Goal: Transaction & Acquisition: Book appointment/travel/reservation

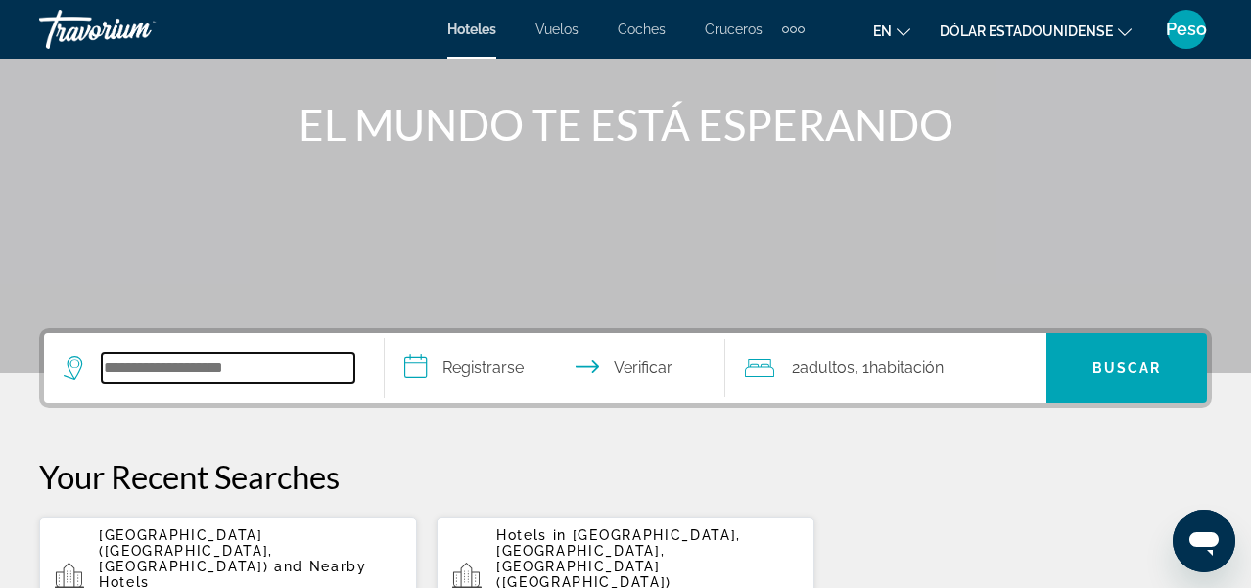
click at [135, 367] on input "Widget de búsqueda" at bounding box center [228, 367] width 253 height 29
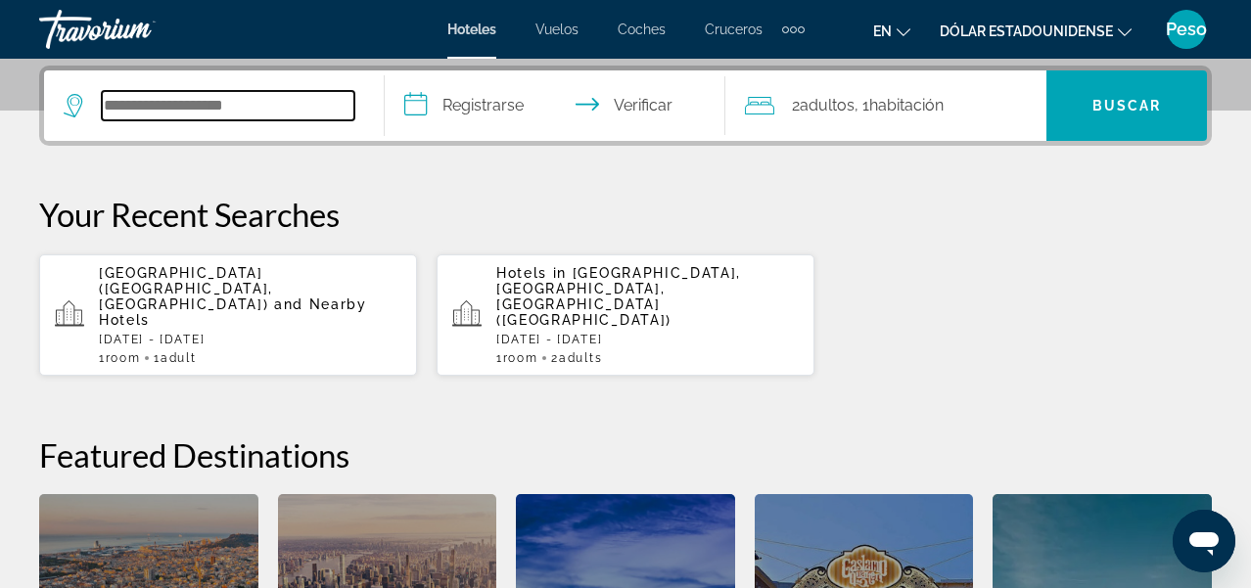
scroll to position [479, 0]
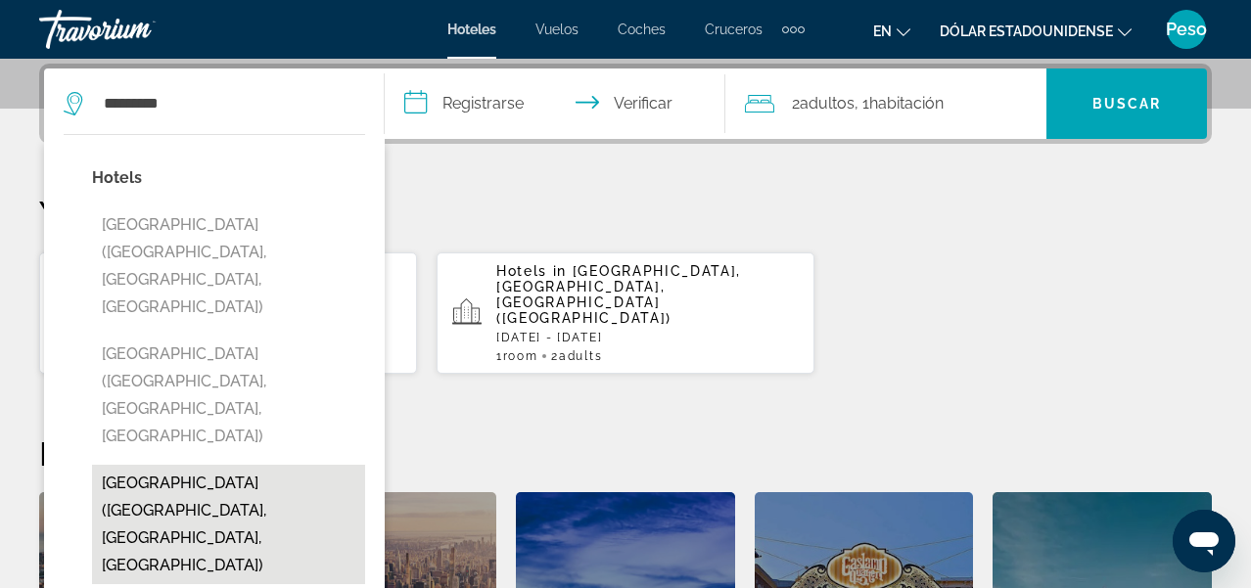
click at [184, 465] on button "[GEOGRAPHIC_DATA] ([GEOGRAPHIC_DATA], [GEOGRAPHIC_DATA], [GEOGRAPHIC_DATA])" at bounding box center [228, 524] width 273 height 119
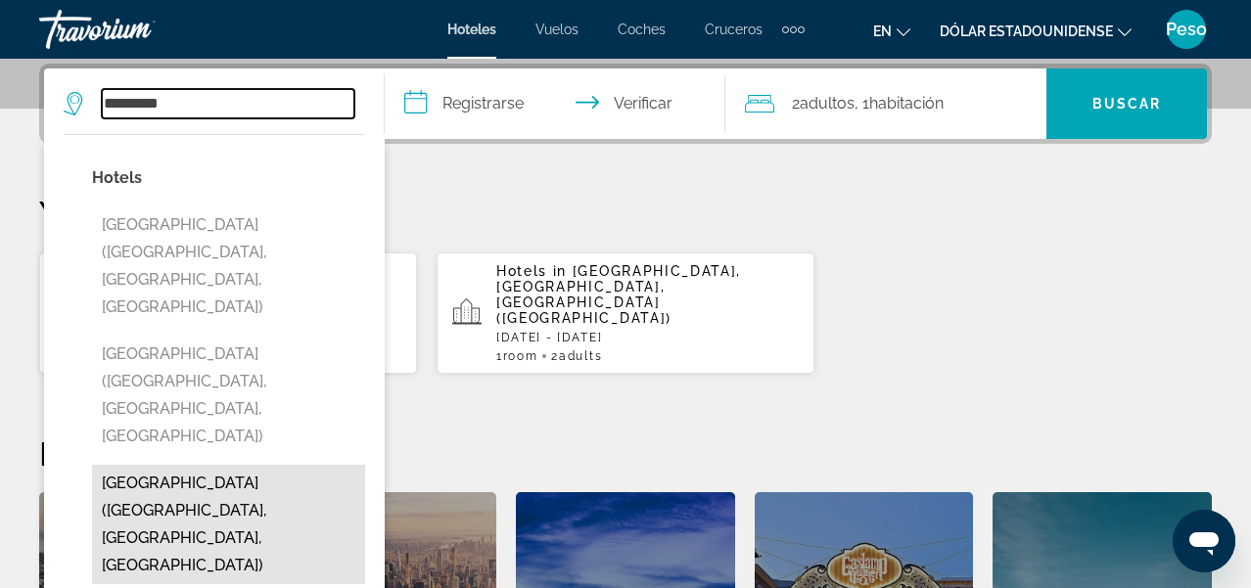
type input "**********"
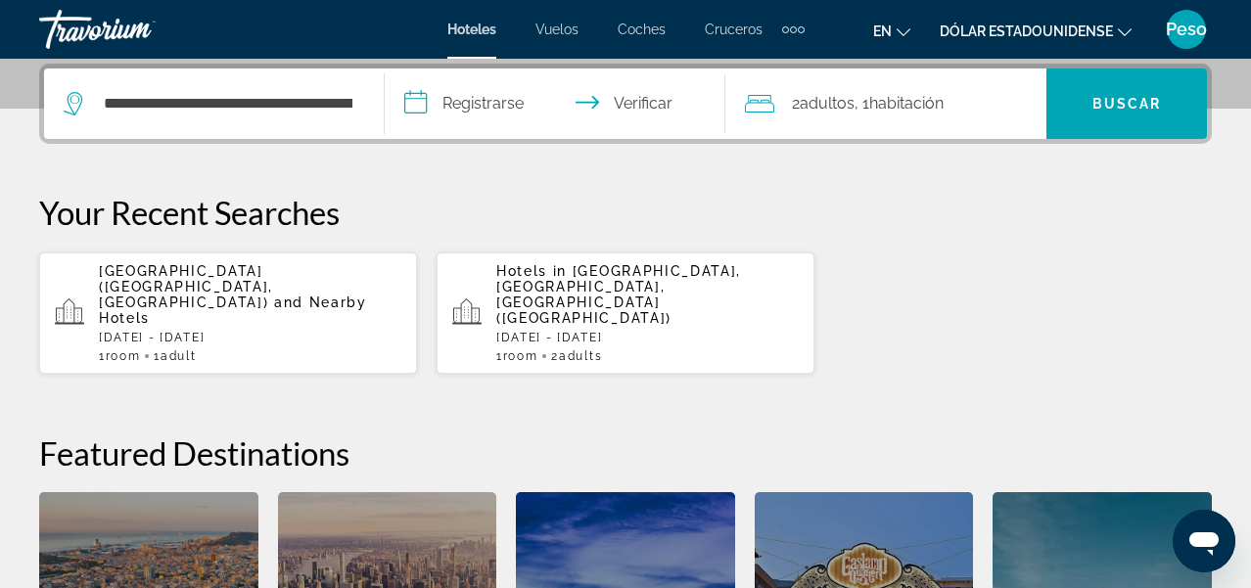
click at [461, 102] on input "**********" at bounding box center [559, 107] width 349 height 76
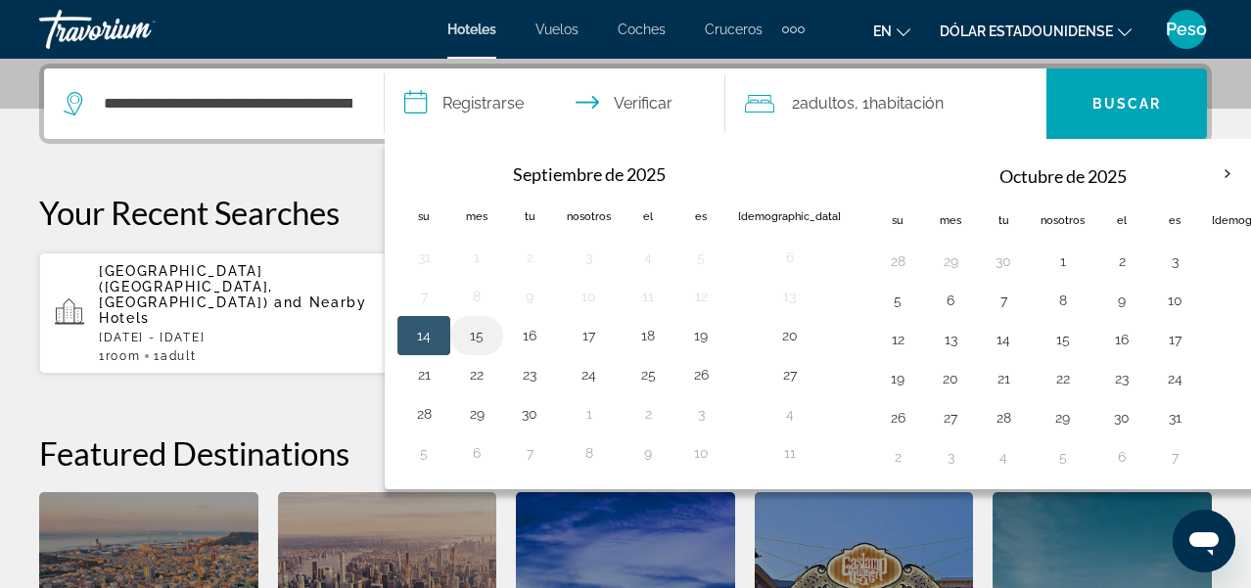
click at [478, 336] on button "15" at bounding box center [476, 335] width 31 height 27
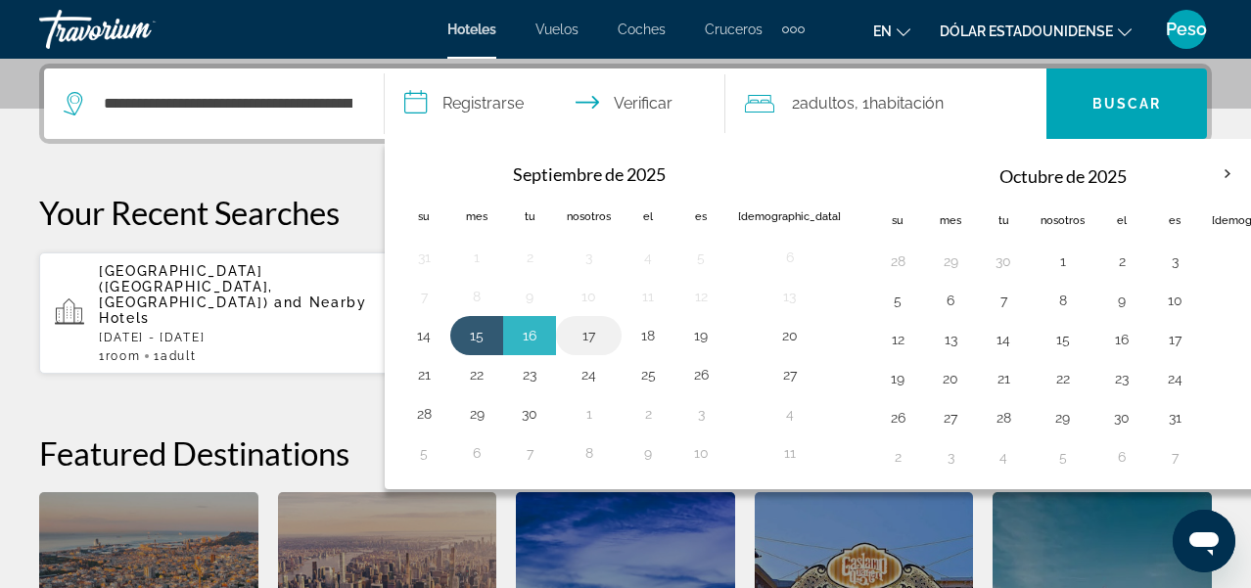
click at [594, 335] on button "17" at bounding box center [589, 335] width 44 height 27
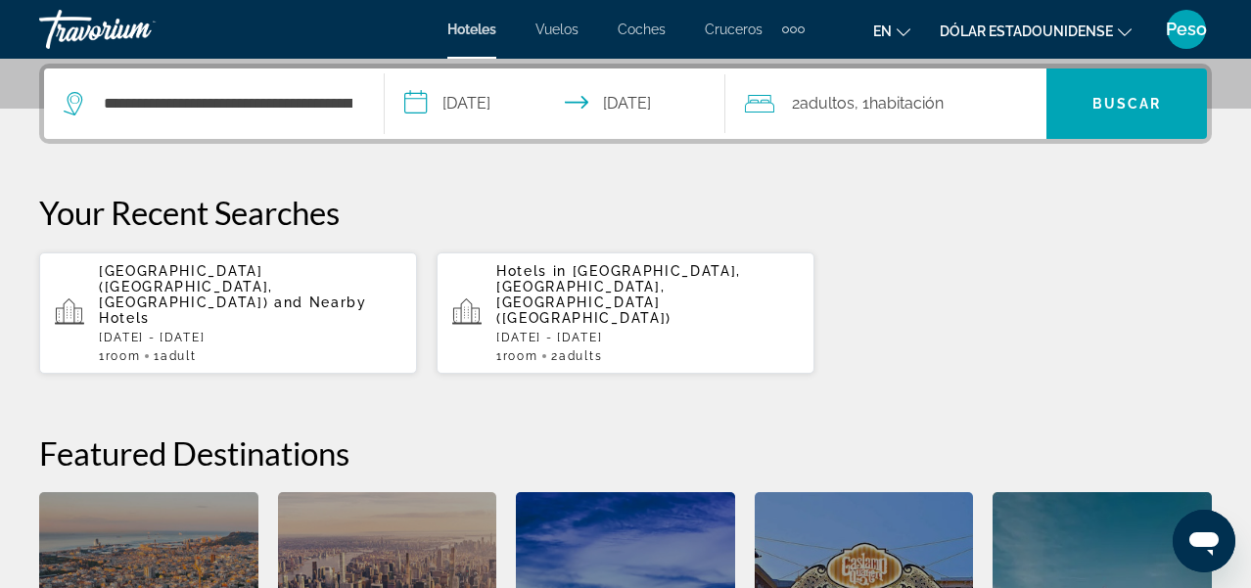
type input "**********"
click at [908, 105] on font "Habitación" at bounding box center [906, 103] width 74 height 19
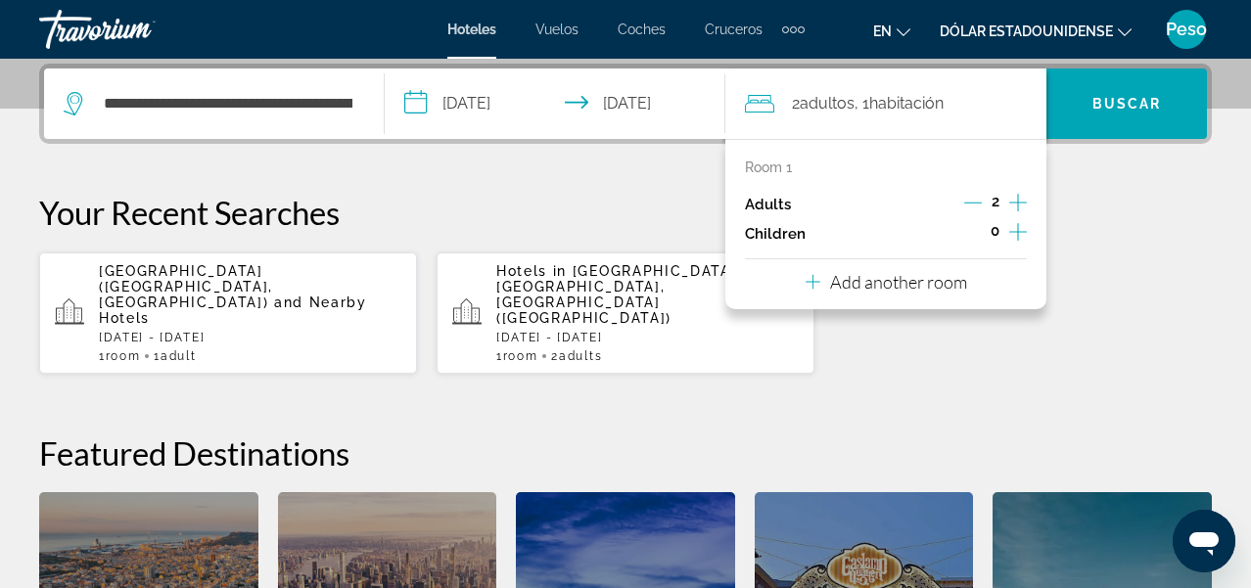
click at [977, 193] on button "Decrement adults" at bounding box center [973, 204] width 18 height 23
click at [1116, 99] on font "Buscar" at bounding box center [1128, 104] width 70 height 16
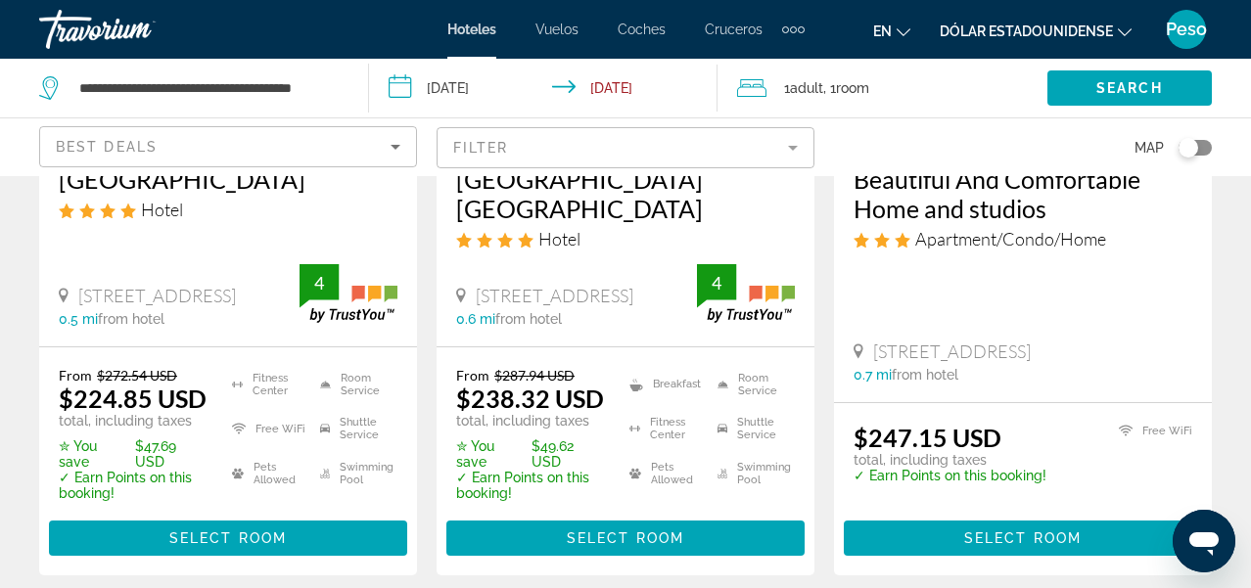
scroll to position [1191, 0]
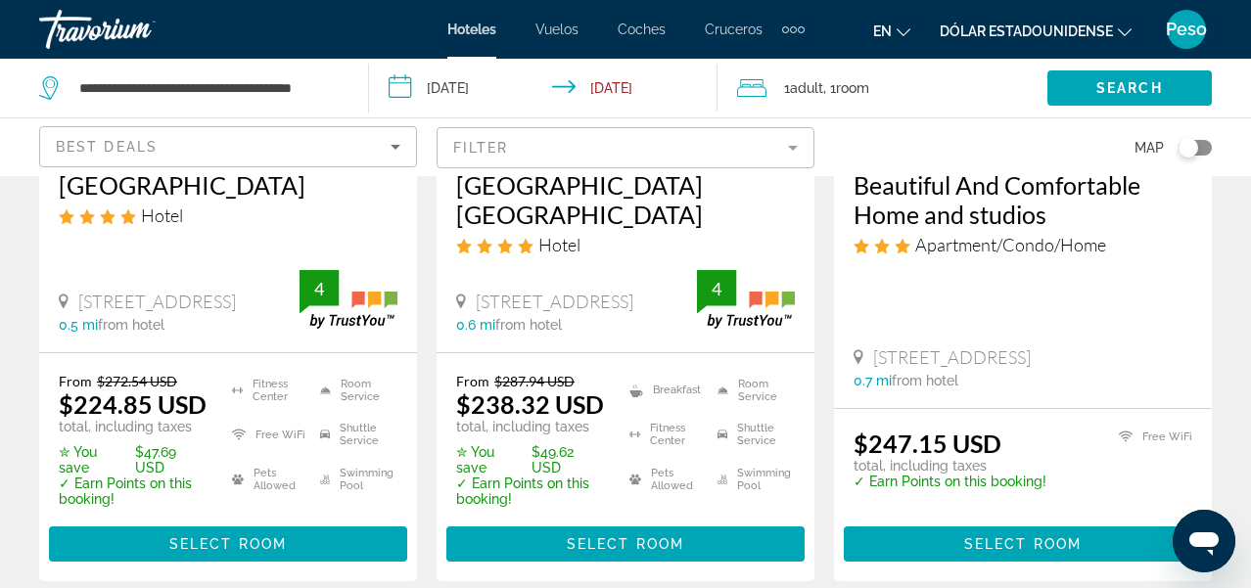
click at [557, 152] on mat-form-field "Filter" at bounding box center [626, 147] width 378 height 41
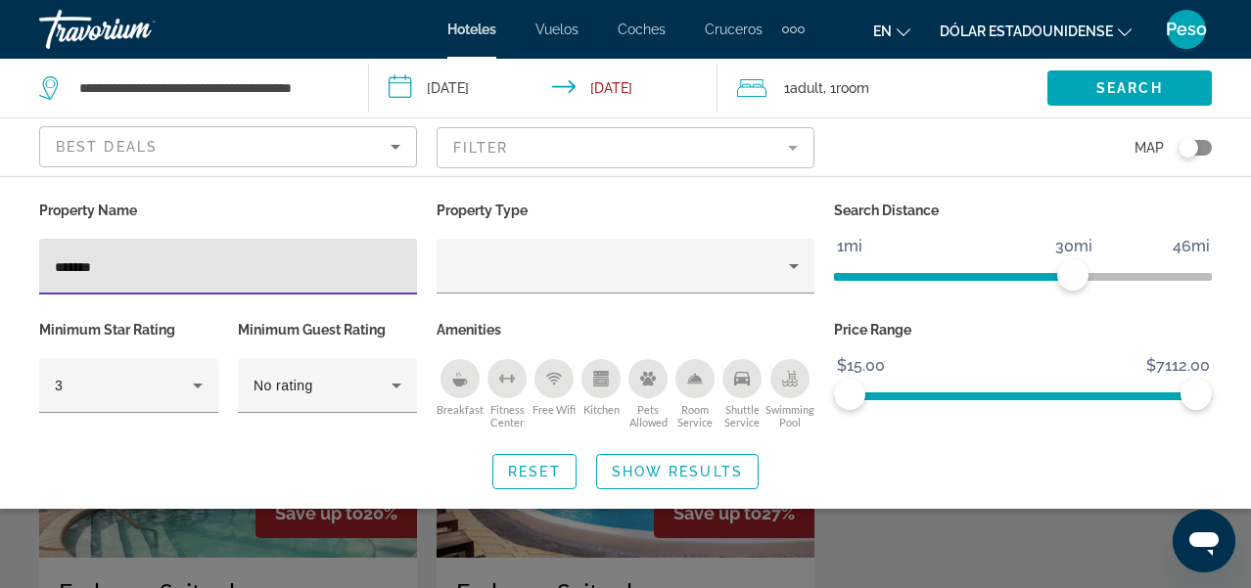
type input "*******"
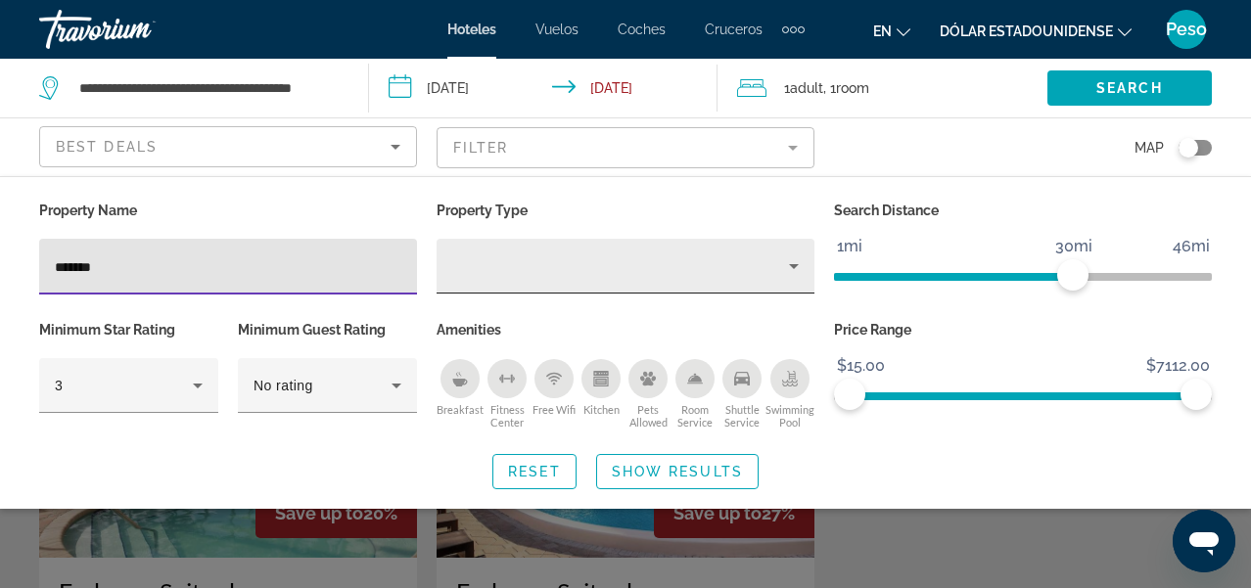
click at [486, 266] on div "Property type" at bounding box center [620, 266] width 337 height 23
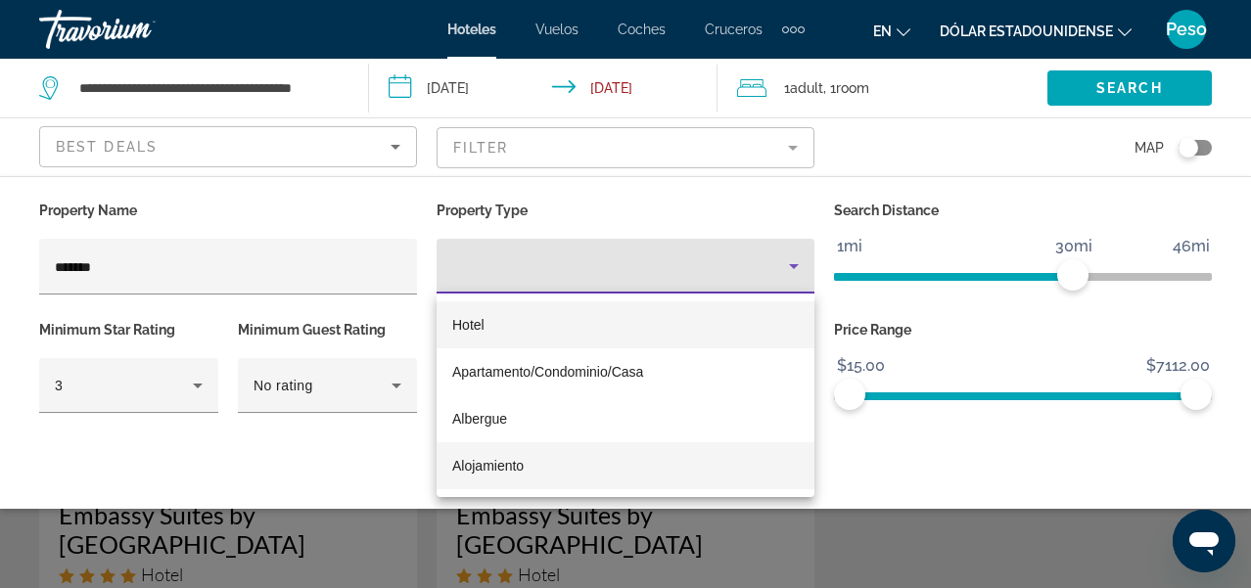
scroll to position [74, 0]
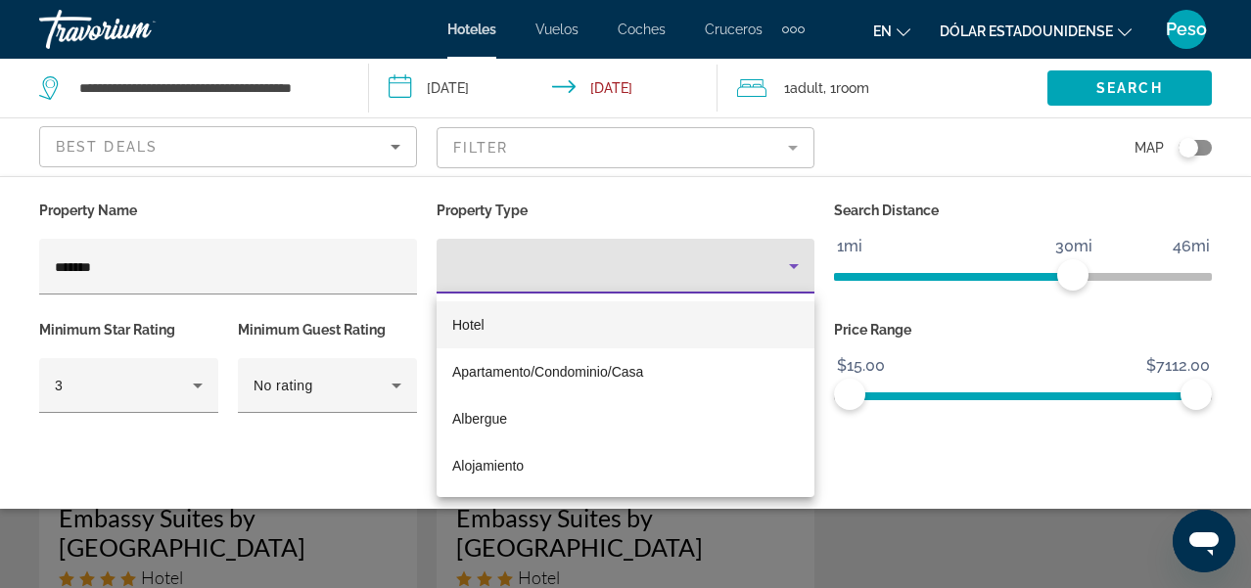
click at [477, 312] on mat-option "Hotel" at bounding box center [626, 325] width 378 height 47
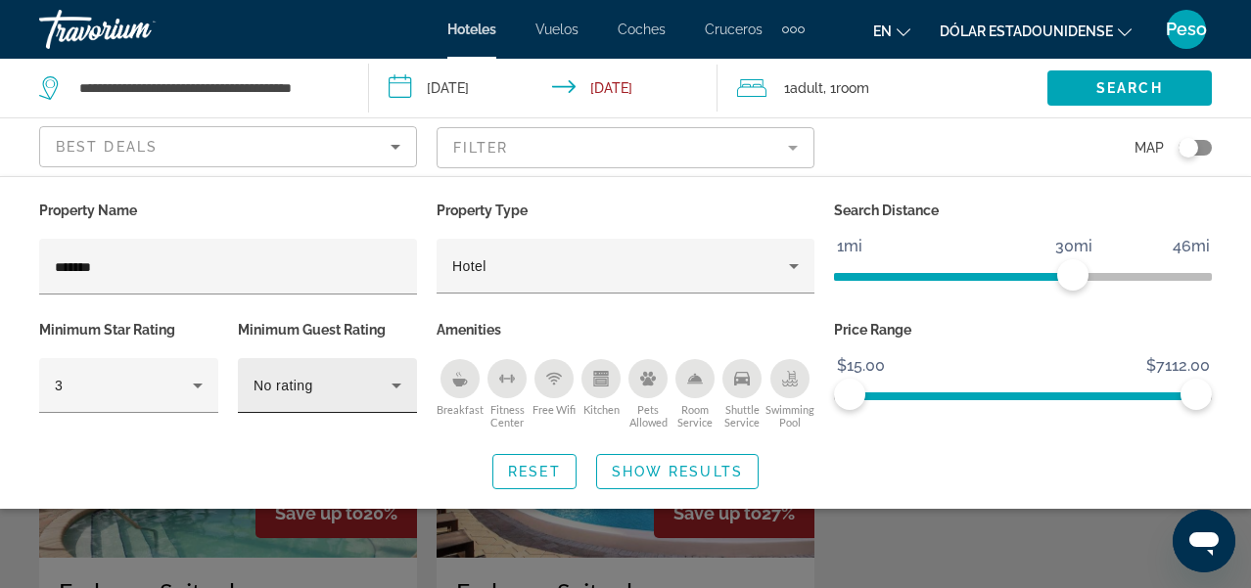
click at [396, 381] on icon "Hotel Filters" at bounding box center [396, 385] width 23 height 23
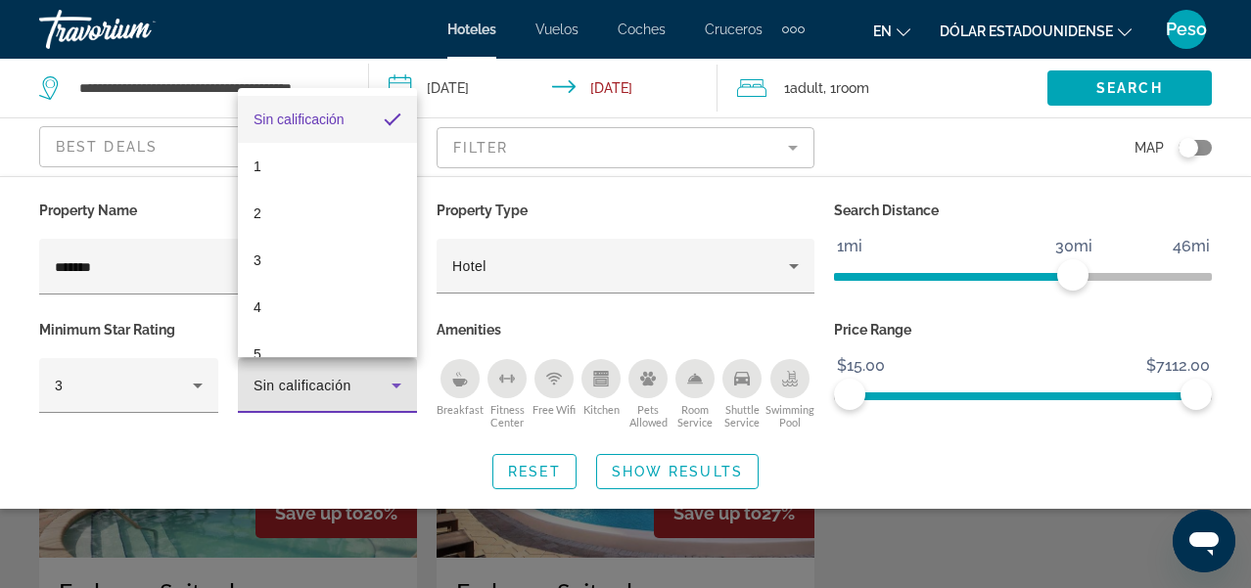
click at [340, 440] on div at bounding box center [625, 294] width 1251 height 588
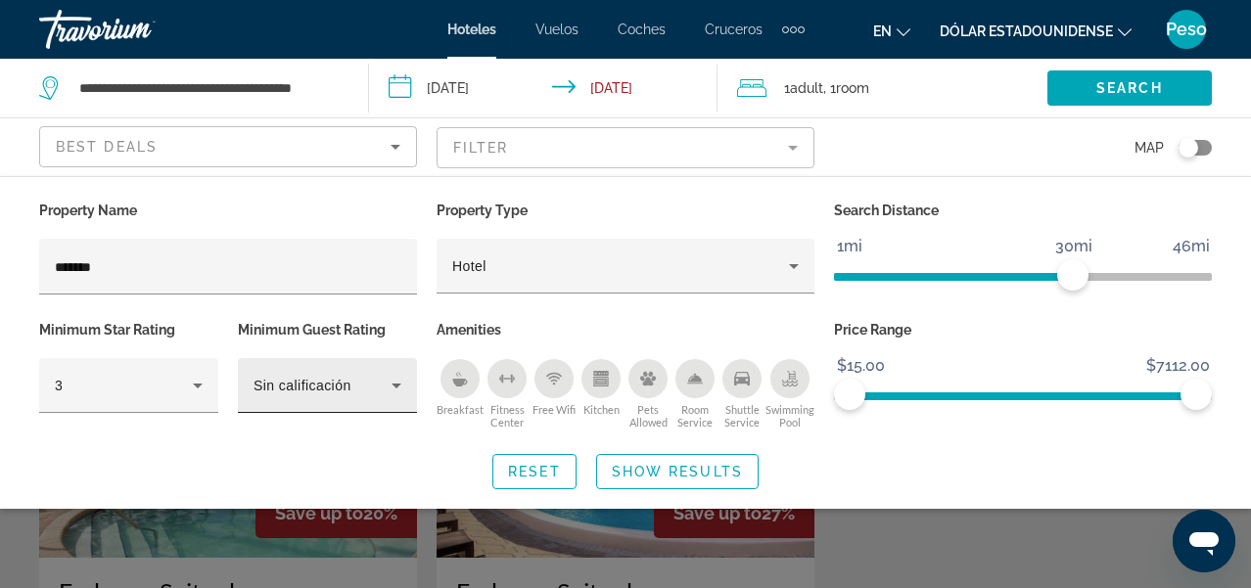
click at [399, 386] on icon "Hotel Filters" at bounding box center [396, 385] width 23 height 23
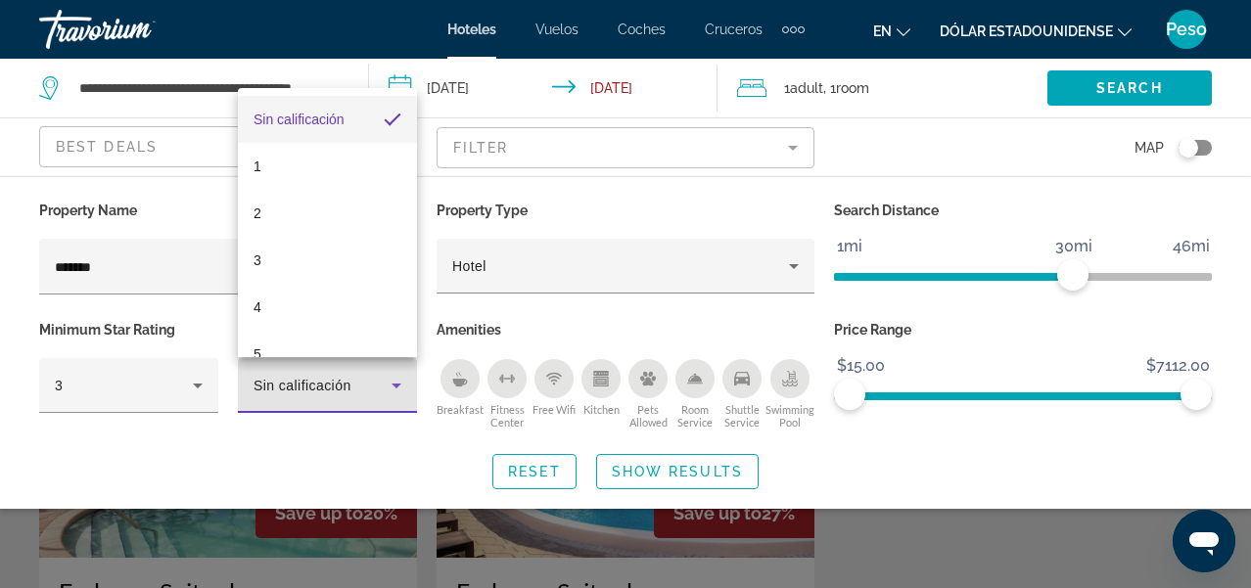
click at [316, 485] on div at bounding box center [625, 294] width 1251 height 588
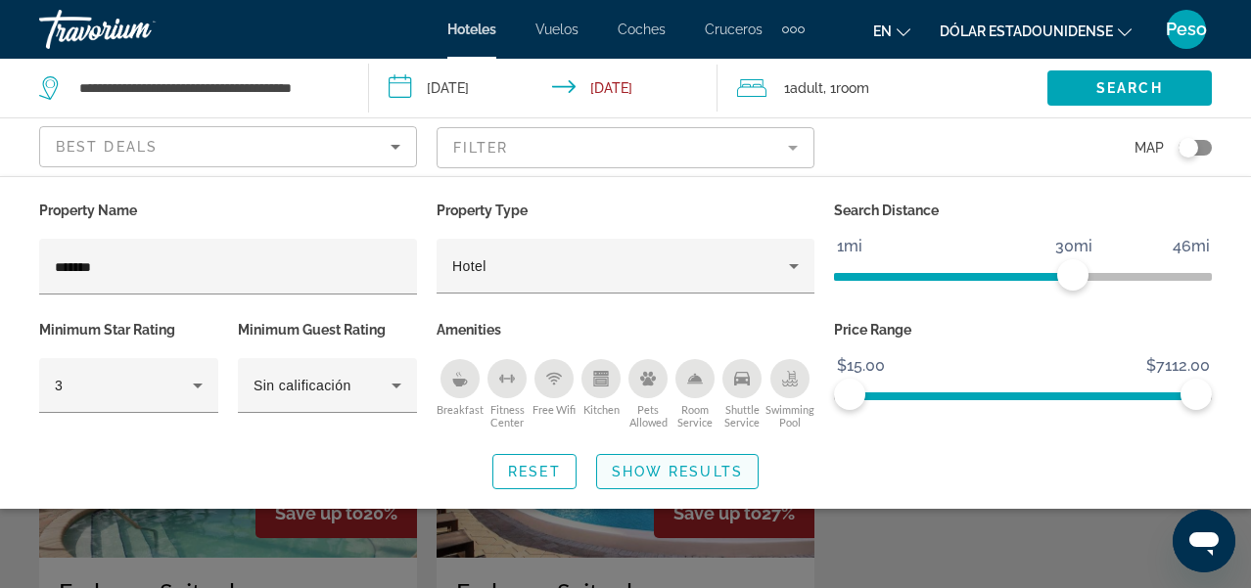
click at [671, 464] on span "Show Results" at bounding box center [677, 472] width 131 height 16
